Goal: Task Accomplishment & Management: Manage account settings

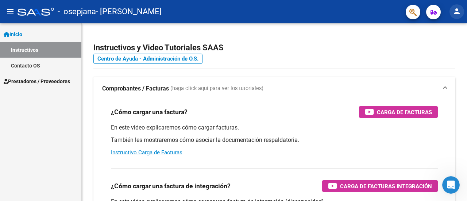
click at [454, 12] on mat-icon "person" at bounding box center [457, 11] width 9 height 9
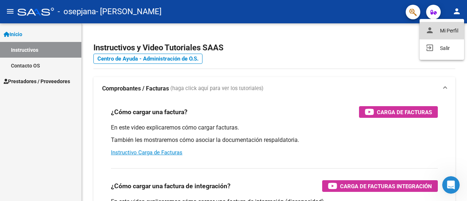
click at [435, 39] on button "person Mi Perfil" at bounding box center [442, 31] width 45 height 18
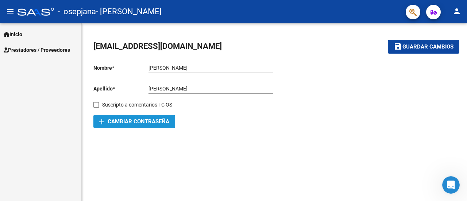
click at [148, 124] on span "add Cambiar Contraseña" at bounding box center [134, 121] width 70 height 7
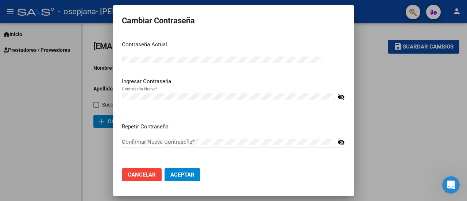
click at [340, 94] on mat-icon "visibility_off" at bounding box center [341, 97] width 7 height 9
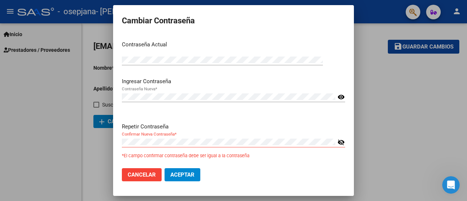
click at [341, 142] on mat-icon "visibility_off" at bounding box center [341, 142] width 7 height 9
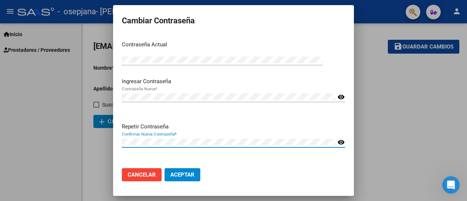
click at [191, 172] on span "Aceptar" at bounding box center [182, 175] width 24 height 7
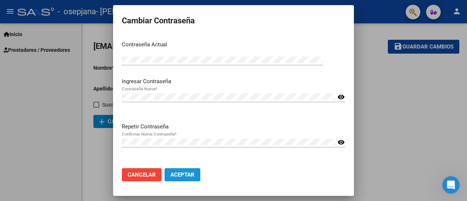
click at [188, 174] on span "Aceptar" at bounding box center [182, 175] width 24 height 7
click at [401, 91] on div at bounding box center [233, 100] width 467 height 201
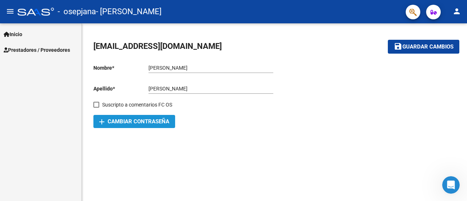
click at [153, 123] on span "add Cambiar Contraseña" at bounding box center [134, 121] width 70 height 7
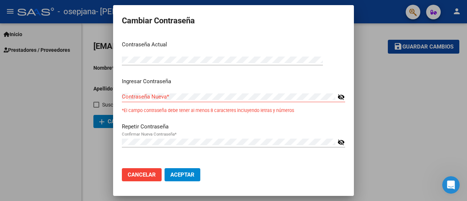
click at [345, 143] on mat-icon "visibility_off" at bounding box center [341, 142] width 7 height 9
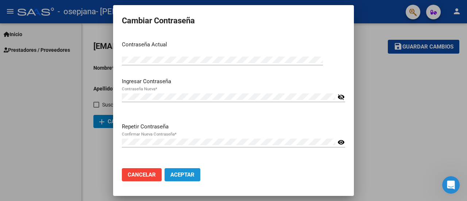
click at [184, 177] on span "Aceptar" at bounding box center [182, 175] width 24 height 7
click at [340, 96] on mat-icon "visibility_off" at bounding box center [341, 97] width 7 height 9
click at [376, 105] on div at bounding box center [233, 100] width 467 height 201
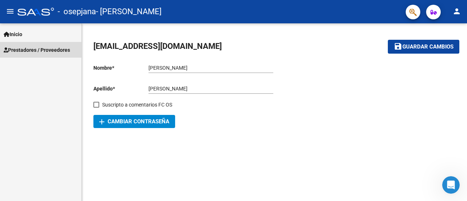
click at [56, 49] on span "Prestadores / Proveedores" at bounding box center [37, 50] width 66 height 8
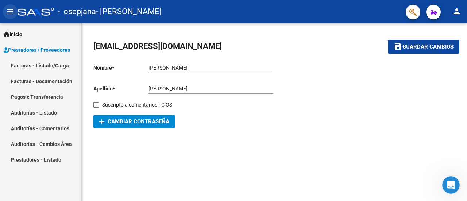
click at [9, 12] on mat-icon "menu" at bounding box center [10, 11] width 9 height 9
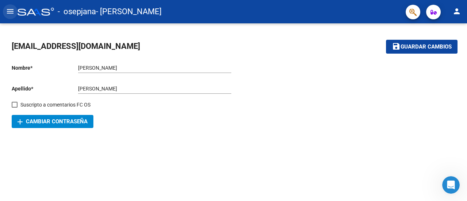
click at [9, 12] on mat-icon "menu" at bounding box center [10, 11] width 9 height 9
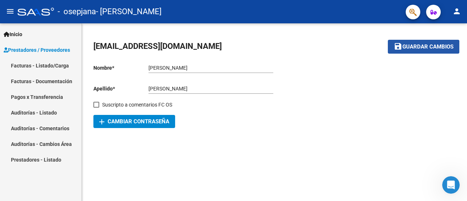
click at [421, 50] on span "Guardar cambios" at bounding box center [428, 47] width 51 height 7
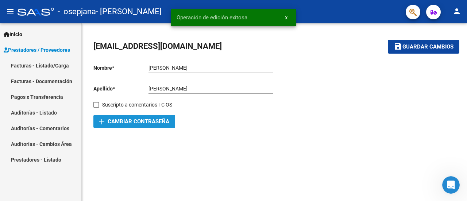
click at [148, 123] on span "add Cambiar Contraseña" at bounding box center [134, 121] width 70 height 7
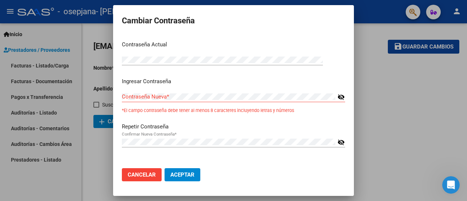
click at [340, 96] on mat-icon "visibility_off" at bounding box center [341, 97] width 7 height 9
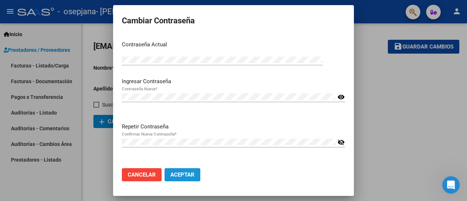
click at [183, 177] on span "Aceptar" at bounding box center [182, 175] width 24 height 7
click at [192, 176] on span "Aceptar" at bounding box center [182, 175] width 24 height 7
click at [384, 148] on div at bounding box center [233, 100] width 467 height 201
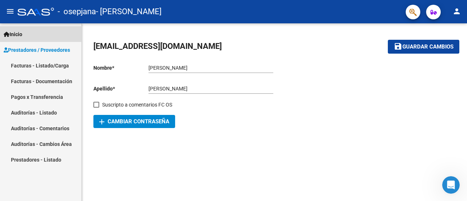
click at [15, 31] on span "Inicio" at bounding box center [13, 34] width 19 height 8
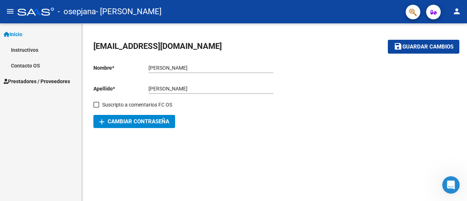
click at [19, 52] on link "Instructivos" at bounding box center [40, 50] width 81 height 16
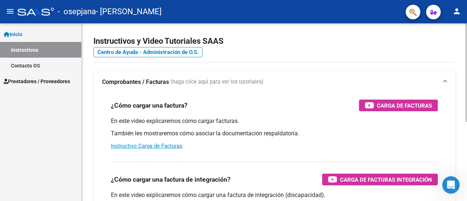
scroll to position [1, 0]
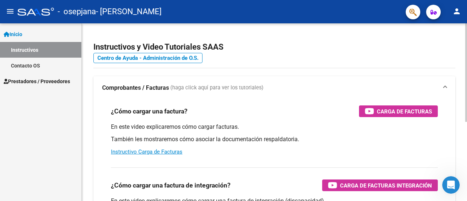
click at [467, 37] on div at bounding box center [466, 73] width 2 height 99
click at [456, 11] on mat-icon "person" at bounding box center [457, 11] width 9 height 9
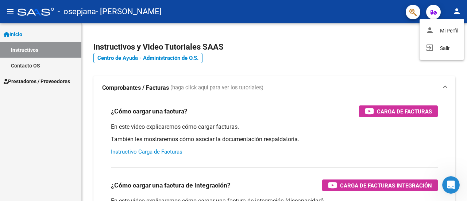
click at [431, 12] on div at bounding box center [233, 100] width 467 height 201
click at [431, 12] on icon "button" at bounding box center [434, 11] width 6 height 5
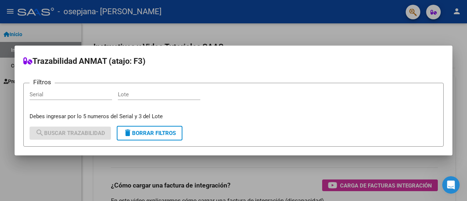
click at [409, 41] on div at bounding box center [233, 100] width 467 height 201
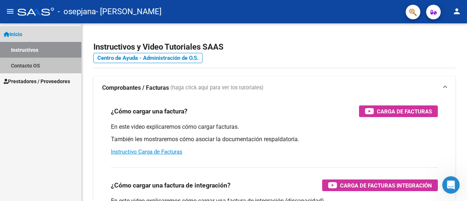
click at [51, 68] on link "Contacto OS" at bounding box center [40, 66] width 81 height 16
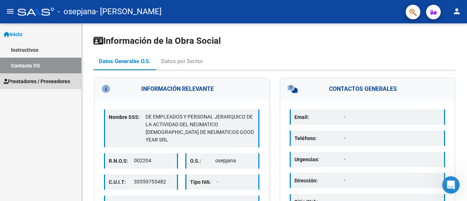
click at [53, 83] on span "Prestadores / Proveedores" at bounding box center [37, 81] width 66 height 8
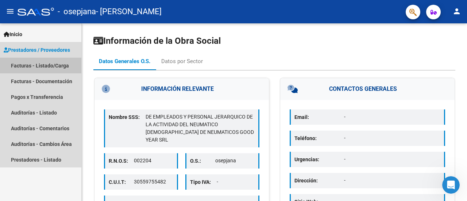
click at [54, 66] on link "Facturas - Listado/Carga" at bounding box center [40, 66] width 81 height 16
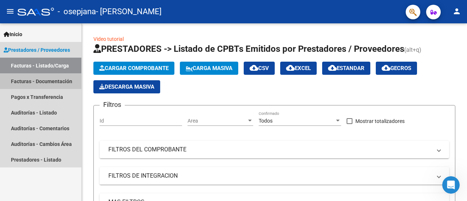
click at [51, 88] on link "Facturas - Documentación" at bounding box center [40, 81] width 81 height 16
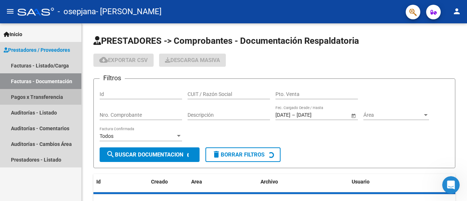
click at [52, 97] on link "Pagos x Transferencia" at bounding box center [40, 97] width 81 height 16
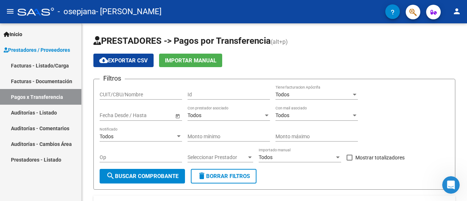
click at [50, 110] on link "Auditorías - Listado" at bounding box center [40, 113] width 81 height 16
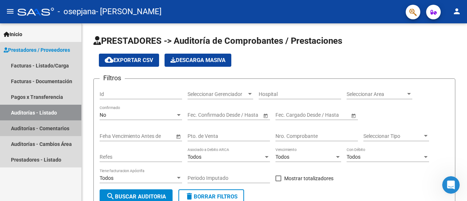
click at [53, 128] on link "Auditorías - Comentarios" at bounding box center [40, 128] width 81 height 16
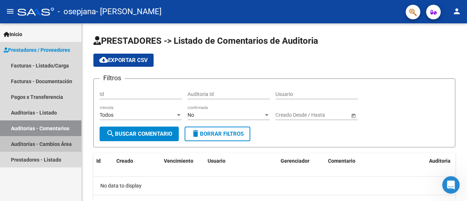
click at [51, 140] on link "Auditorías - Cambios Área" at bounding box center [40, 144] width 81 height 16
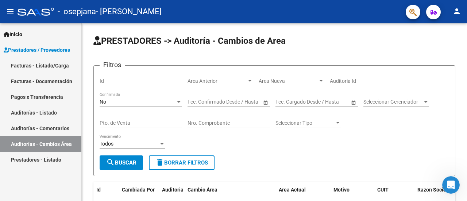
click at [49, 158] on link "Prestadores - Listado" at bounding box center [40, 160] width 81 height 16
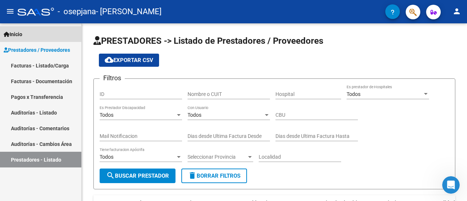
click at [57, 34] on link "Inicio" at bounding box center [40, 34] width 81 height 16
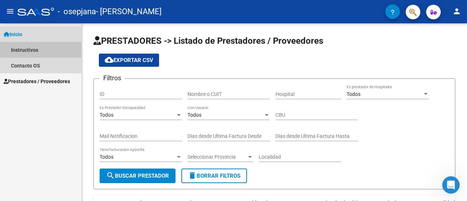
click at [46, 51] on link "Instructivos" at bounding box center [40, 50] width 81 height 16
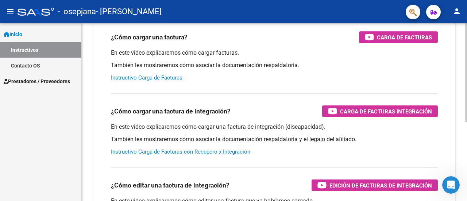
scroll to position [72, 0]
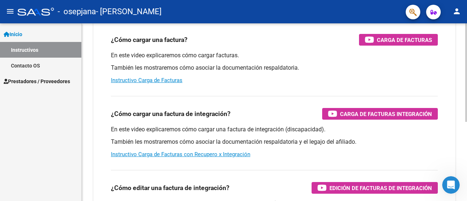
click at [465, 110] on div "Instructivos y Video Tutoriales SAAS Centro de Ayuda - Administración de O.S. C…" at bounding box center [275, 111] width 387 height 320
click at [161, 82] on link "Instructivo Carga de Facturas" at bounding box center [147, 80] width 72 height 7
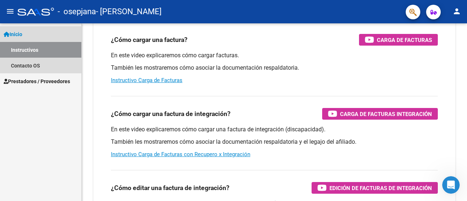
click at [32, 31] on link "Inicio" at bounding box center [40, 34] width 81 height 16
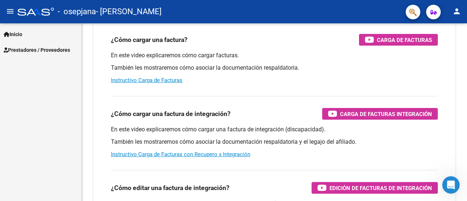
drag, startPoint x: 38, startPoint y: 7, endPoint x: 11, endPoint y: 12, distance: 27.1
click at [11, 12] on mat-toolbar "menu - osepjana - MARTINEZ MARIA LUZ person" at bounding box center [233, 11] width 467 height 23
click at [11, 12] on mat-icon "menu" at bounding box center [10, 11] width 9 height 9
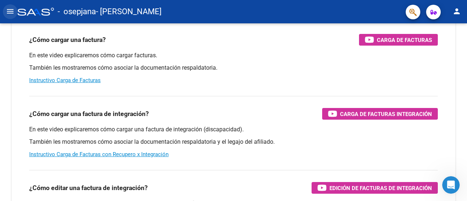
click at [11, 12] on mat-icon "menu" at bounding box center [10, 11] width 9 height 9
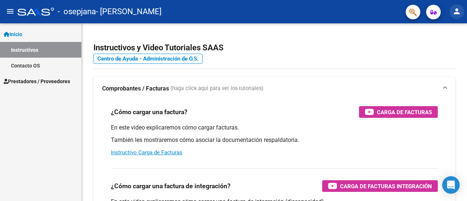
drag, startPoint x: 372, startPoint y: 1, endPoint x: 459, endPoint y: 10, distance: 87.3
click at [459, 10] on mat-icon "person" at bounding box center [457, 11] width 9 height 9
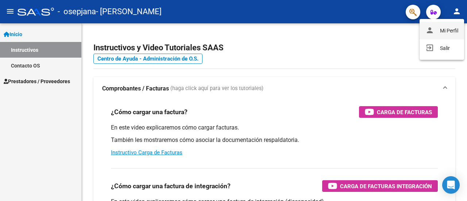
click at [445, 27] on button "person Mi Perfil" at bounding box center [442, 31] width 45 height 18
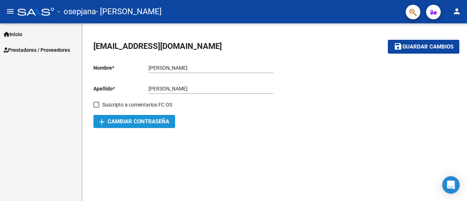
click at [147, 119] on span "add Cambiar Contraseña" at bounding box center [134, 121] width 70 height 7
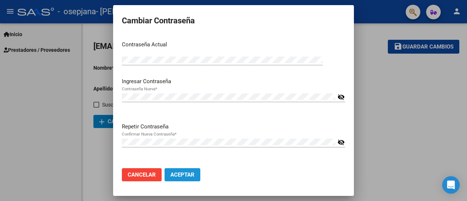
click at [185, 171] on button "Aceptar" at bounding box center [183, 174] width 36 height 13
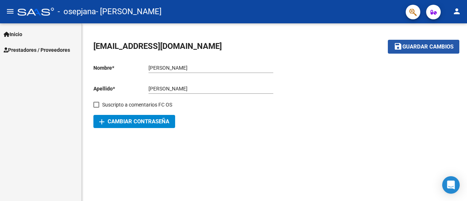
click at [414, 50] on button "save Guardar cambios" at bounding box center [424, 47] width 72 height 14
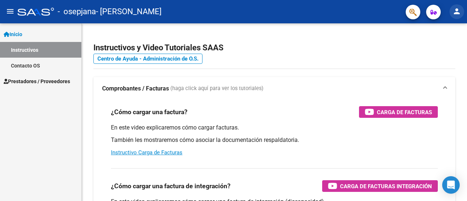
click at [458, 14] on mat-icon "person" at bounding box center [457, 11] width 9 height 9
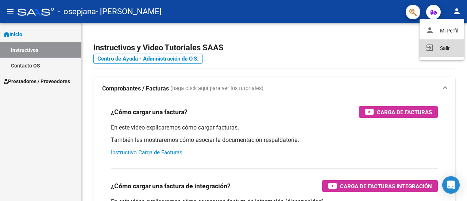
click at [451, 47] on button "exit_to_app Salir" at bounding box center [442, 48] width 45 height 18
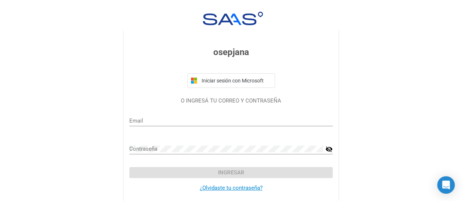
type input "mluzmartinezs@gmail.com"
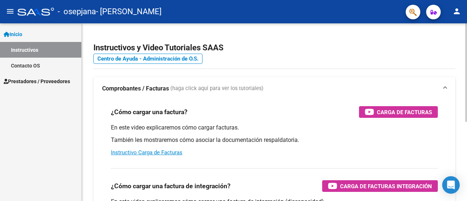
click at [464, 13] on div "menu - osepjana - [PERSON_NAME] LUZ person Inicio Instructivos Contacto OS Pres…" at bounding box center [233, 100] width 467 height 201
click at [329, 38] on app-root-component "Instructivos y Video Tutoriales SAAS Centro de Ayuda - Administración de O.S. C…" at bounding box center [274, 171] width 362 height 273
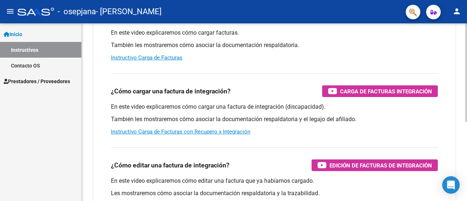
scroll to position [112, 0]
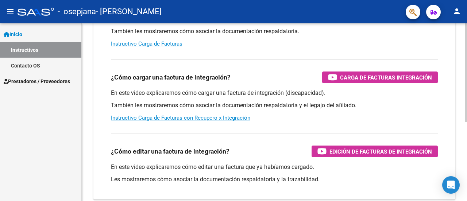
click at [459, 146] on div "Instructivos y Video Tutoriales SAAS Centro de Ayuda - Administración de O.S. C…" at bounding box center [275, 75] width 387 height 320
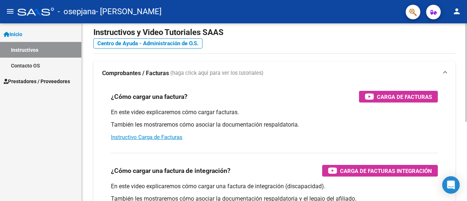
scroll to position [0, 0]
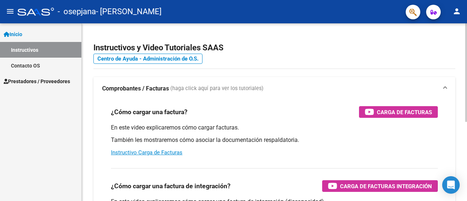
click at [467, 47] on div at bounding box center [466, 72] width 2 height 99
